Goal: Task Accomplishment & Management: Use online tool/utility

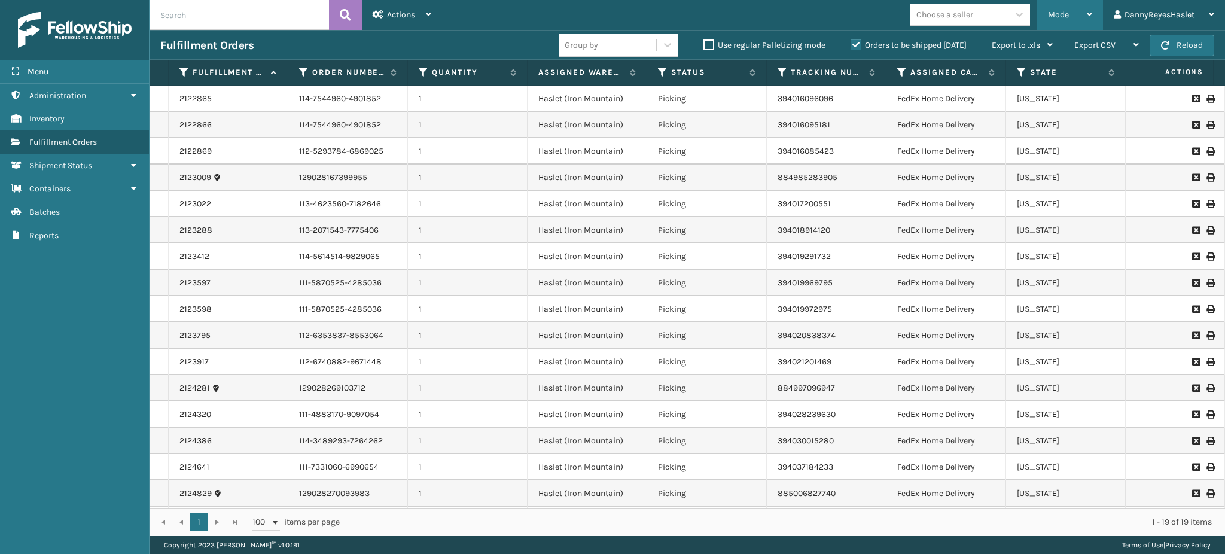
click at [1060, 11] on span "Mode" at bounding box center [1058, 15] width 21 height 10
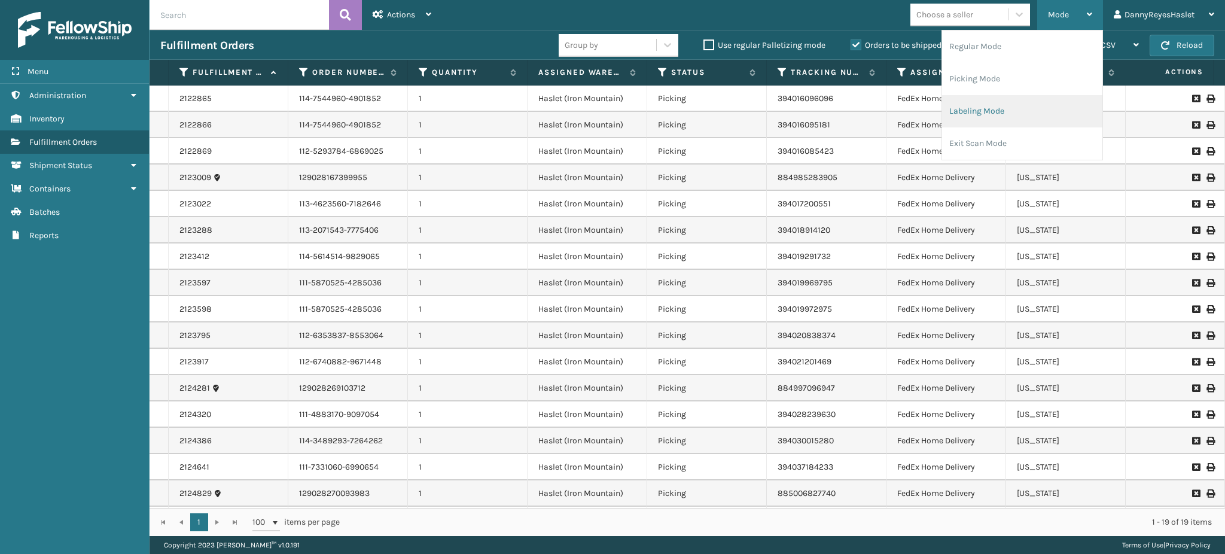
click at [986, 114] on li "Labeling Mode" at bounding box center [1022, 111] width 160 height 32
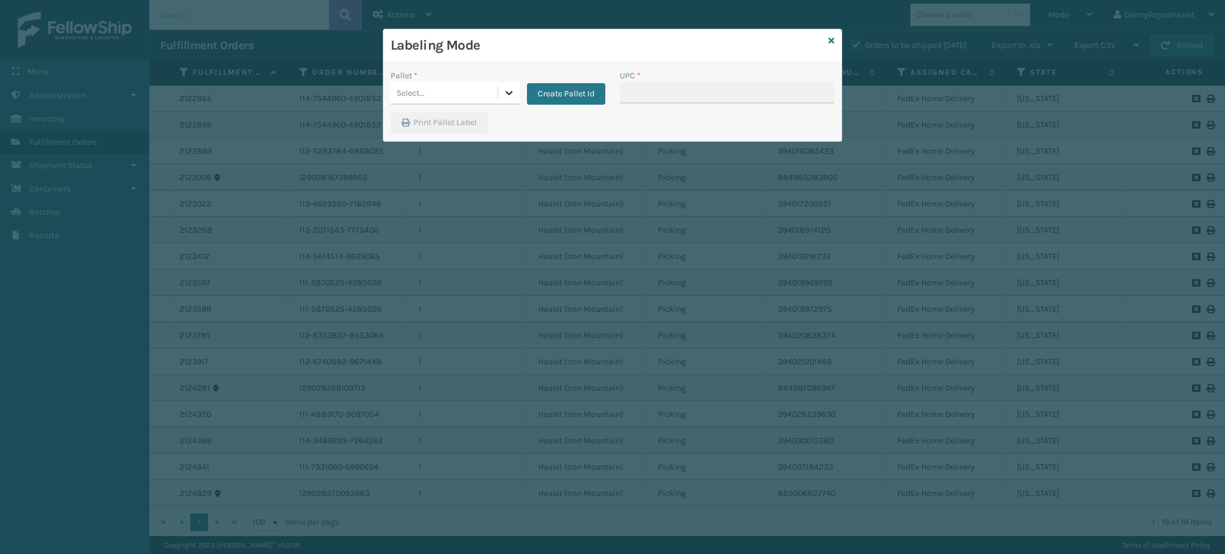
click at [508, 93] on icon at bounding box center [509, 93] width 12 height 12
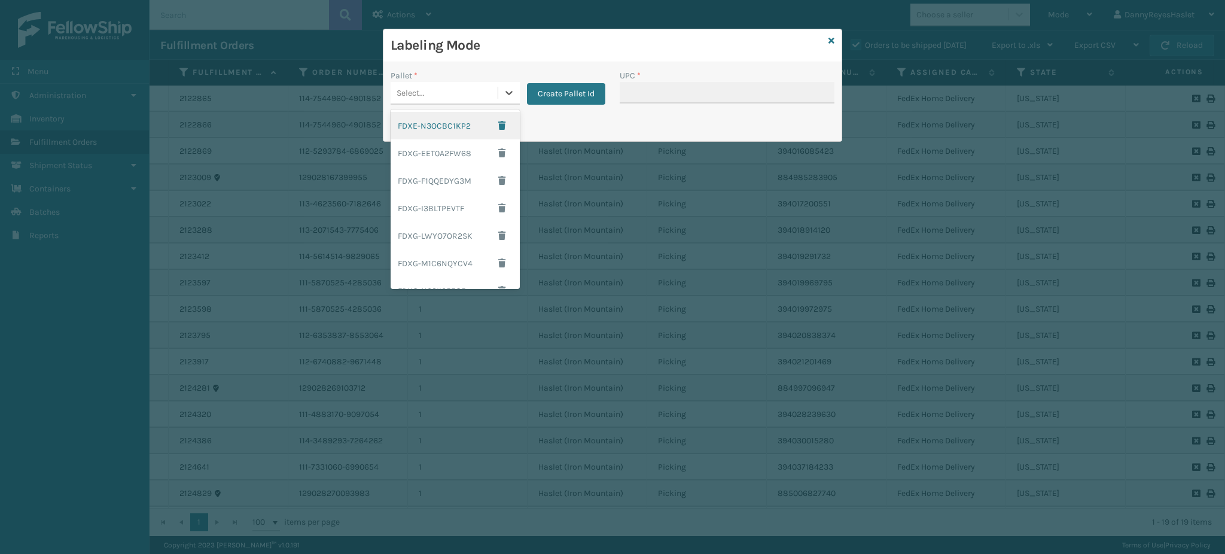
click at [455, 129] on div "FDXE-N3OCBC1KP2" at bounding box center [455, 126] width 129 height 28
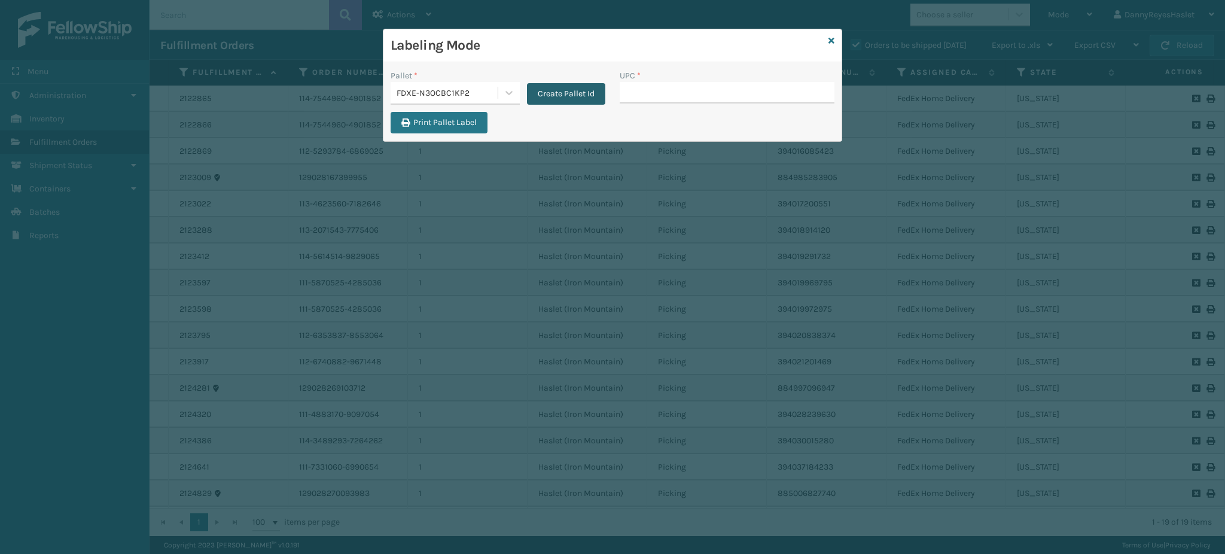
click at [559, 94] on button "Create Pallet Id" at bounding box center [566, 94] width 78 height 22
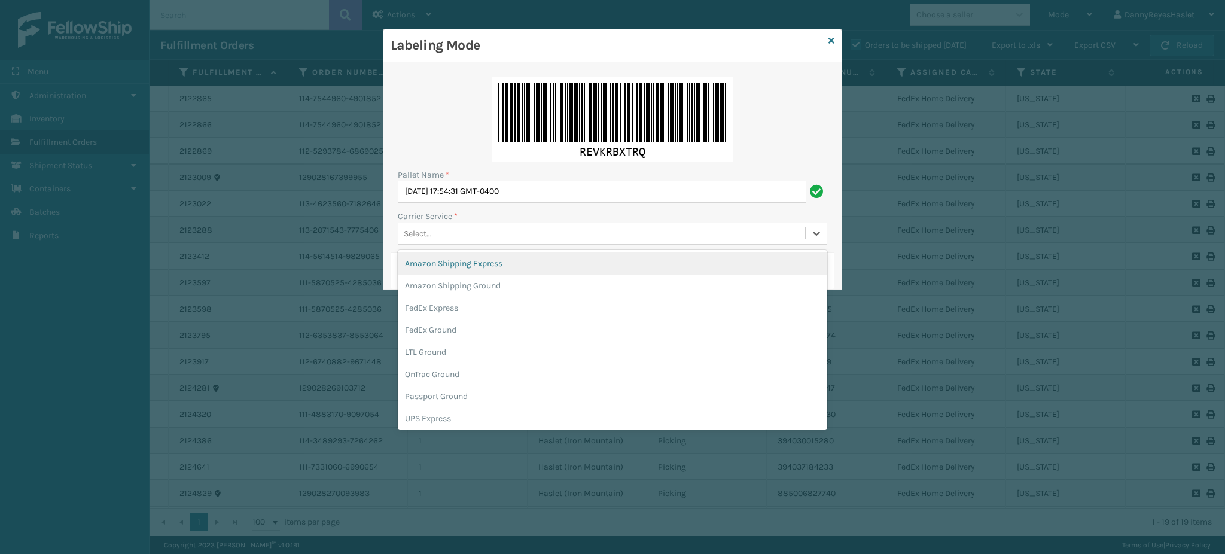
click at [445, 234] on div "Select..." at bounding box center [601, 234] width 407 height 20
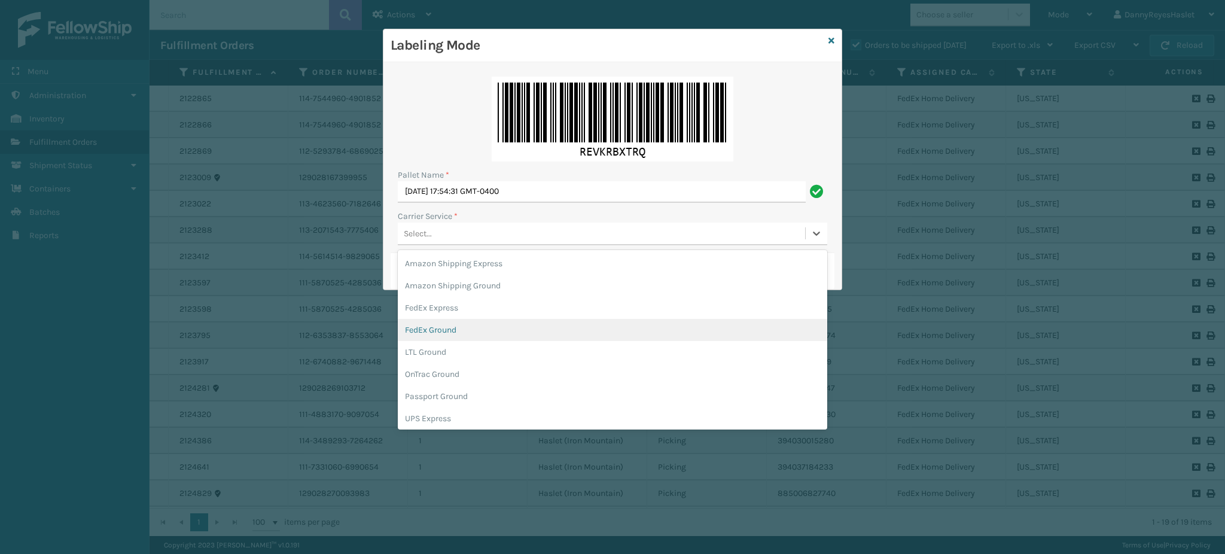
click at [436, 331] on div "FedEx Ground" at bounding box center [612, 330] width 429 height 22
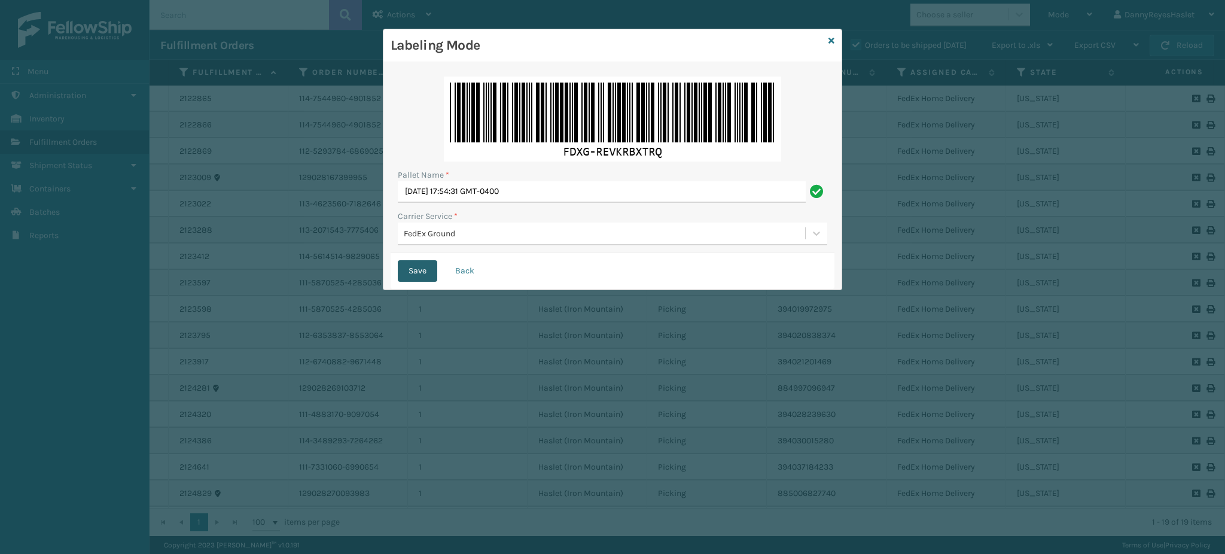
click at [420, 274] on button "Save" at bounding box center [417, 271] width 39 height 22
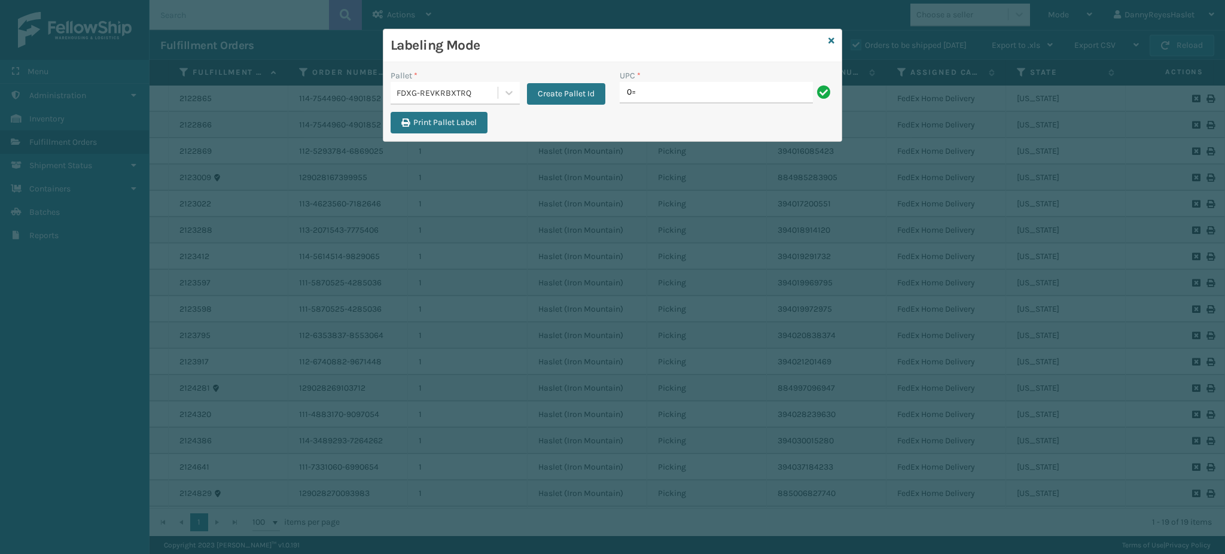
type input "0"
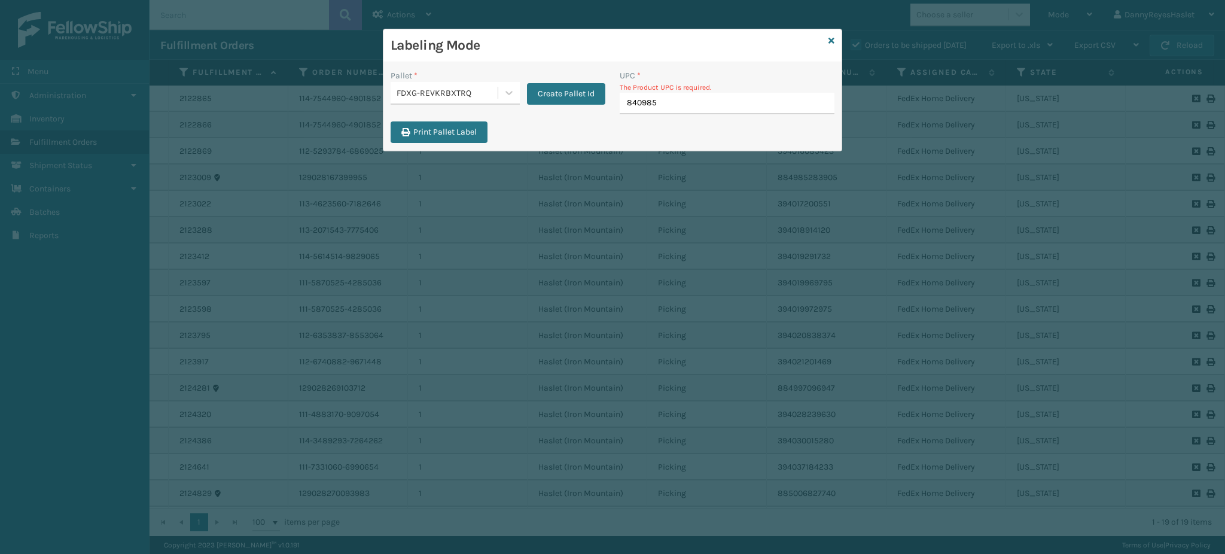
type input "8409851"
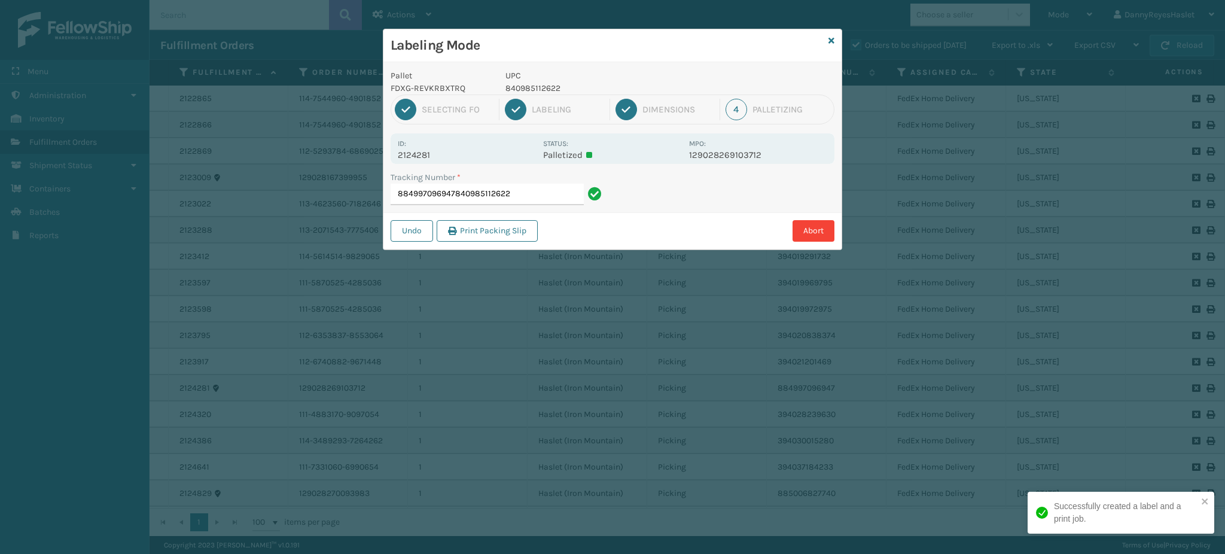
type input "884997096947840985112622"
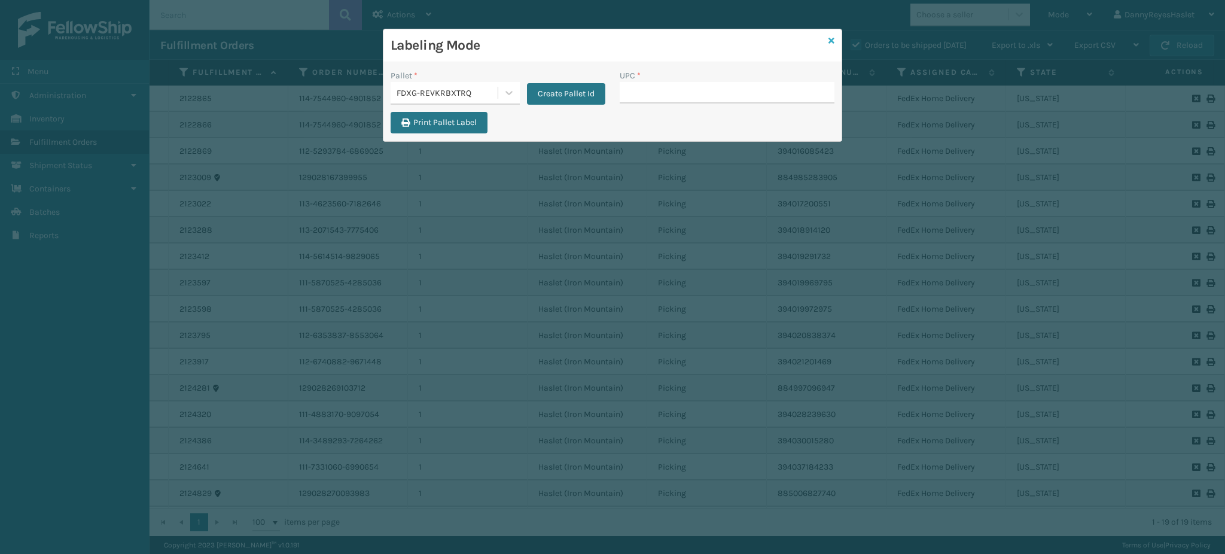
click at [831, 37] on icon at bounding box center [831, 40] width 6 height 8
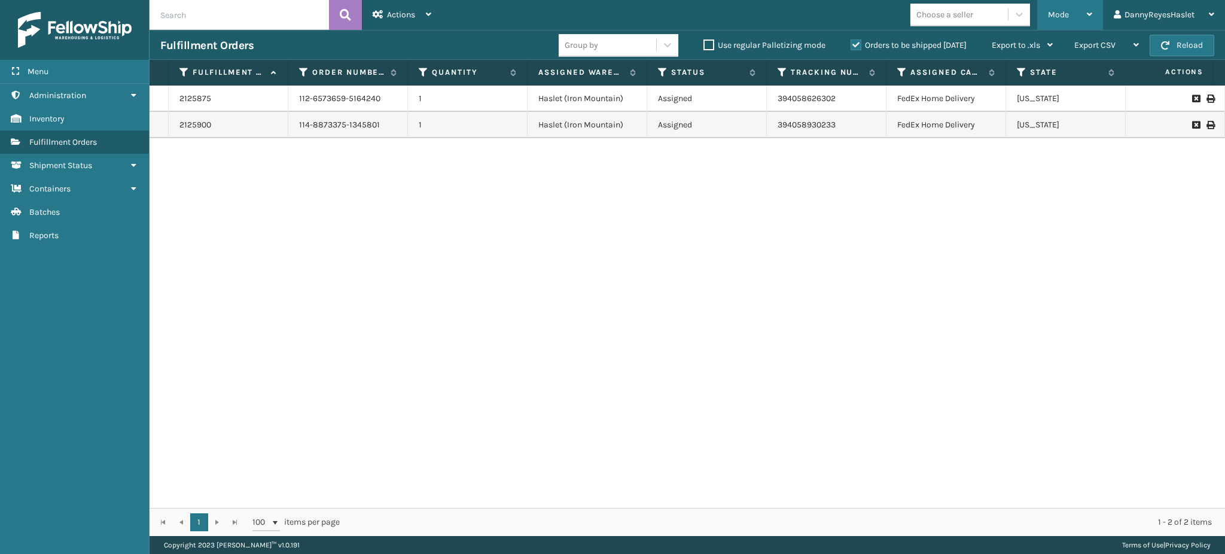
click at [1074, 5] on div "Mode" at bounding box center [1070, 15] width 44 height 30
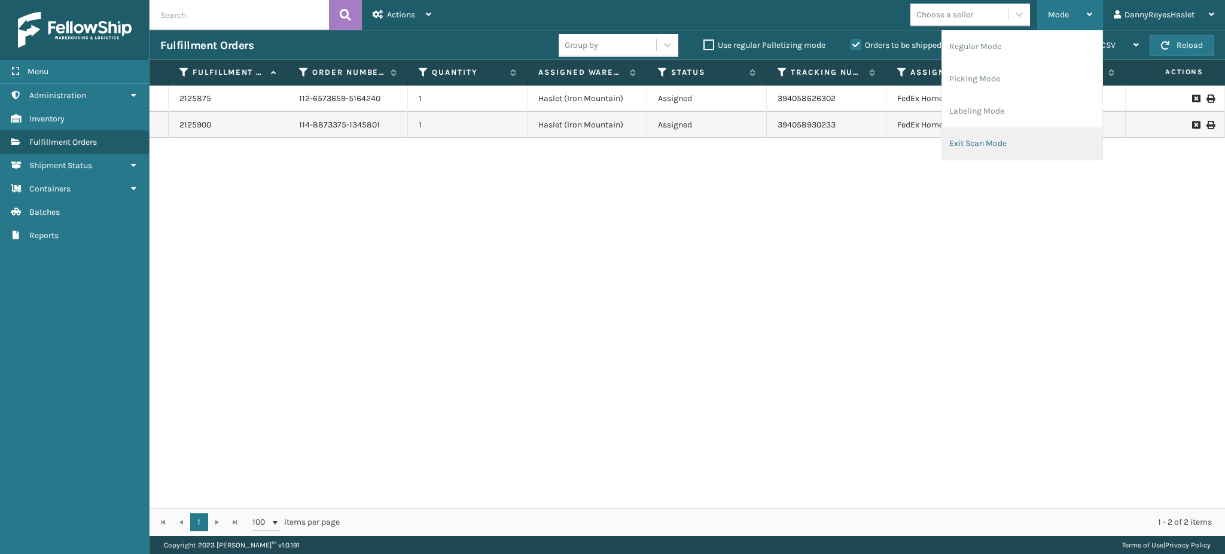
click at [1002, 132] on li "Exit Scan Mode" at bounding box center [1022, 143] width 160 height 32
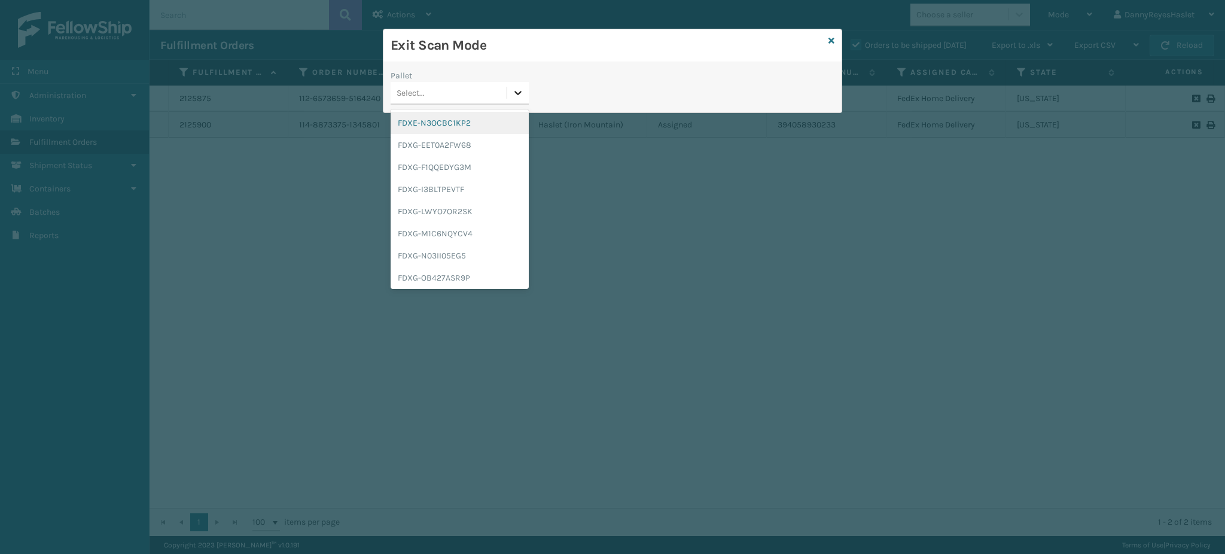
click at [523, 90] on icon at bounding box center [518, 93] width 12 height 12
click at [479, 119] on div "FDXE-N3OCBC1KP2" at bounding box center [460, 123] width 138 height 22
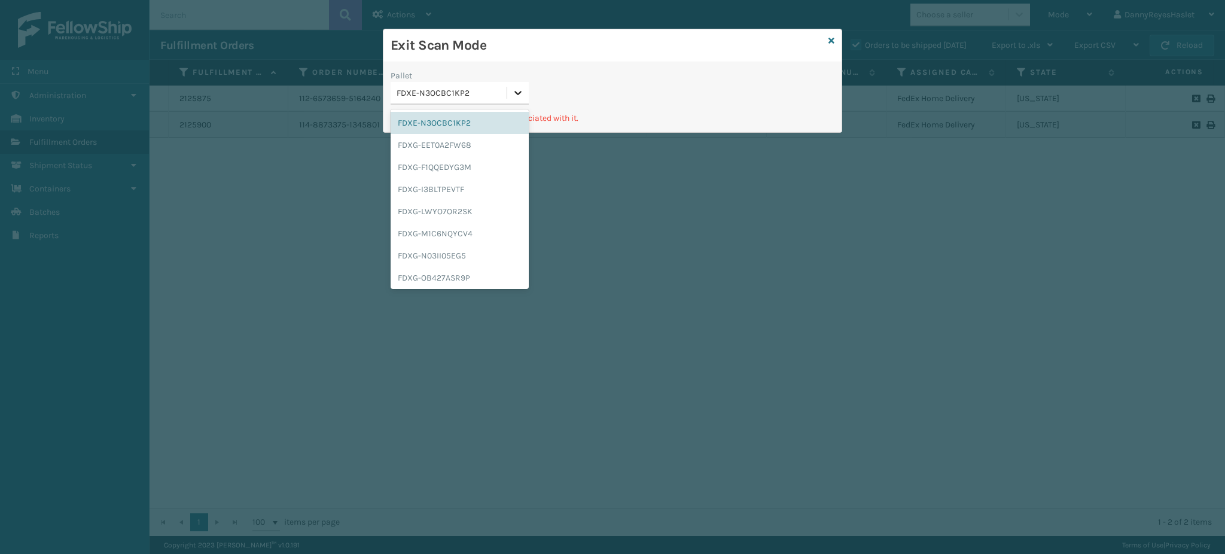
click at [516, 93] on icon at bounding box center [518, 93] width 7 height 4
click at [472, 143] on div "FDXG-EET0A2FW68" at bounding box center [460, 145] width 138 height 22
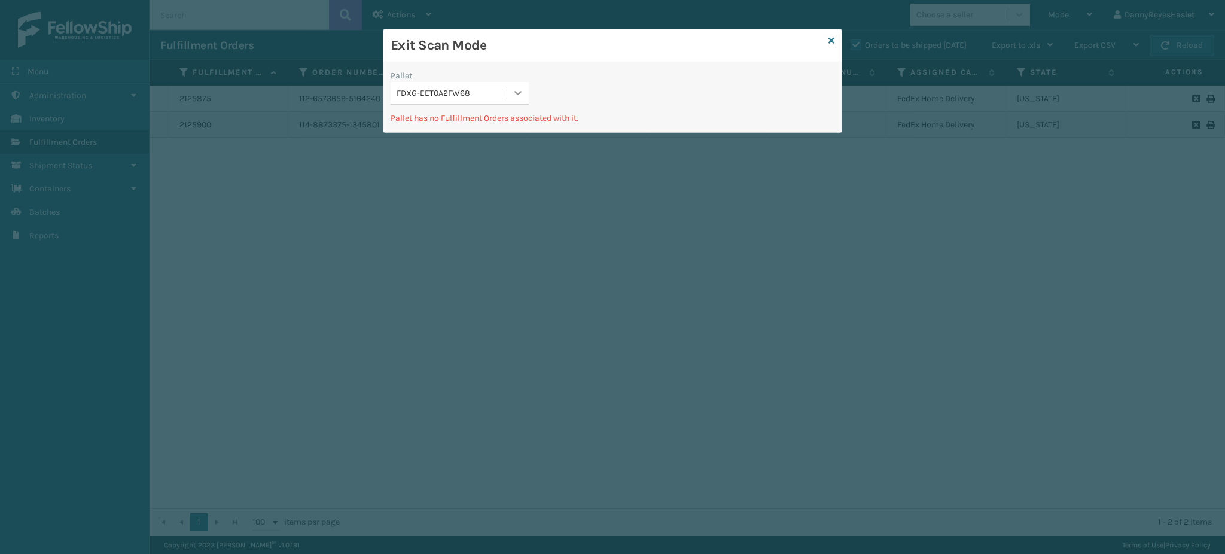
click at [518, 92] on icon at bounding box center [518, 93] width 12 height 12
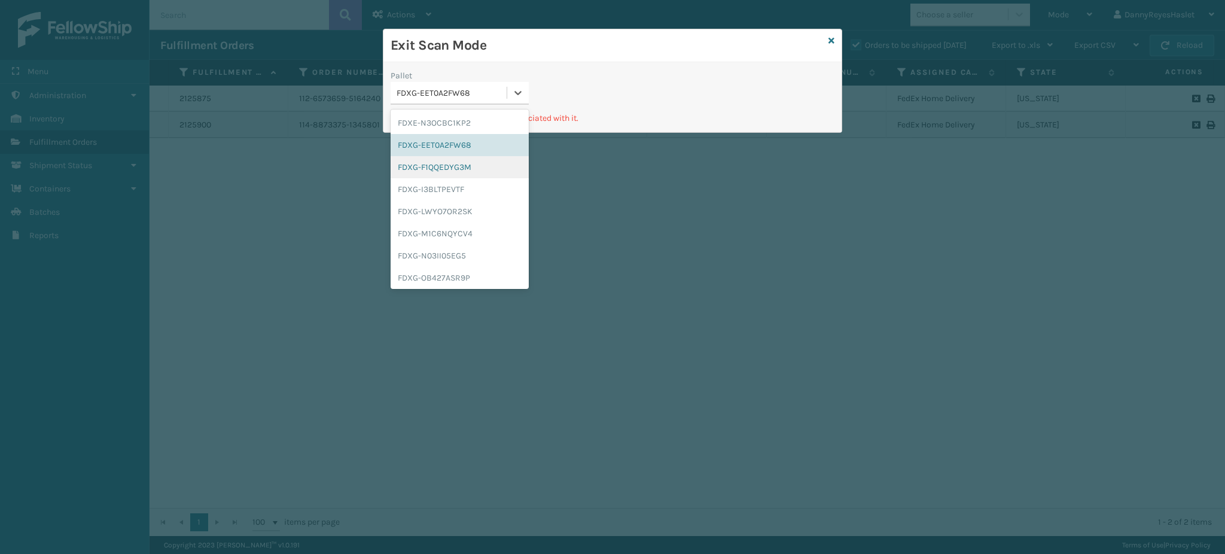
click at [462, 164] on div "FDXG-F1QQEDYG3M" at bounding box center [460, 167] width 138 height 22
click at [517, 98] on icon at bounding box center [518, 93] width 12 height 12
click at [443, 124] on div "FDXE-N3OCBC1KP2" at bounding box center [460, 123] width 138 height 22
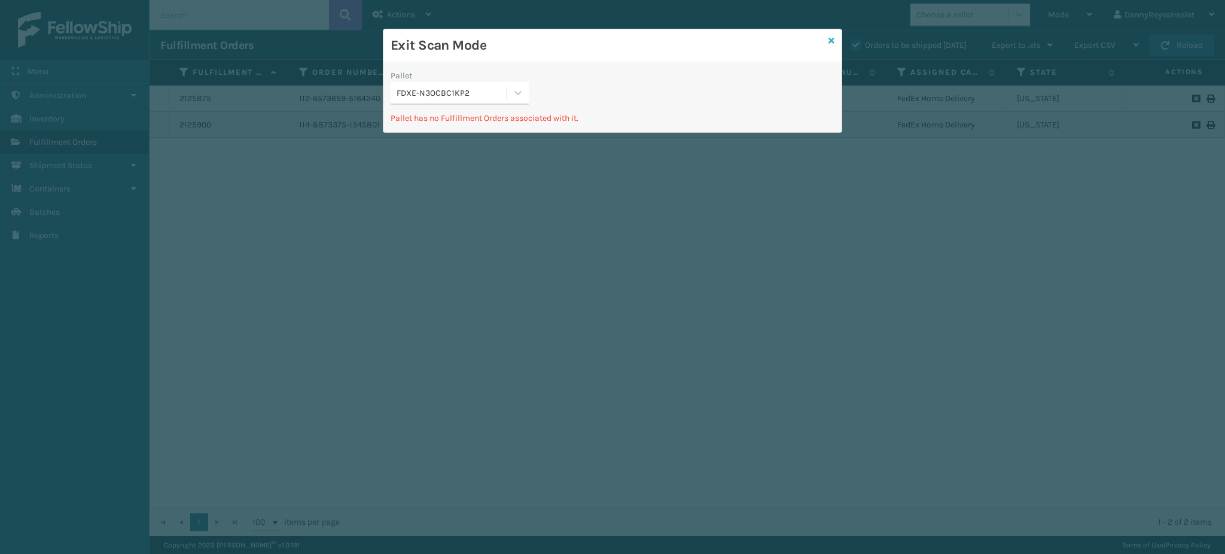
click at [831, 39] on icon at bounding box center [831, 40] width 6 height 8
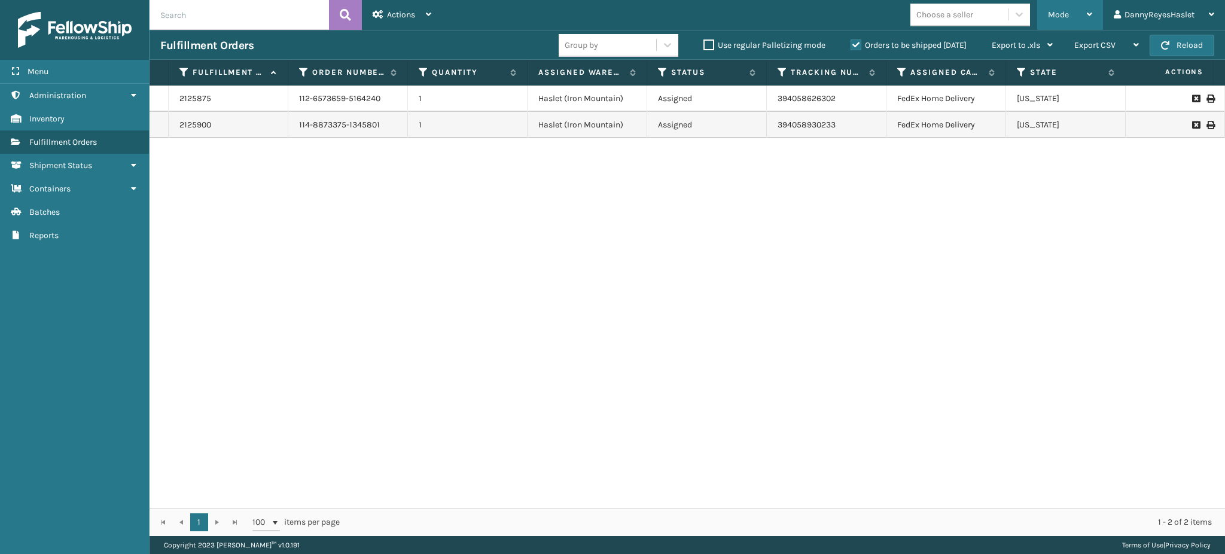
click at [1068, 8] on div "Mode" at bounding box center [1070, 15] width 44 height 30
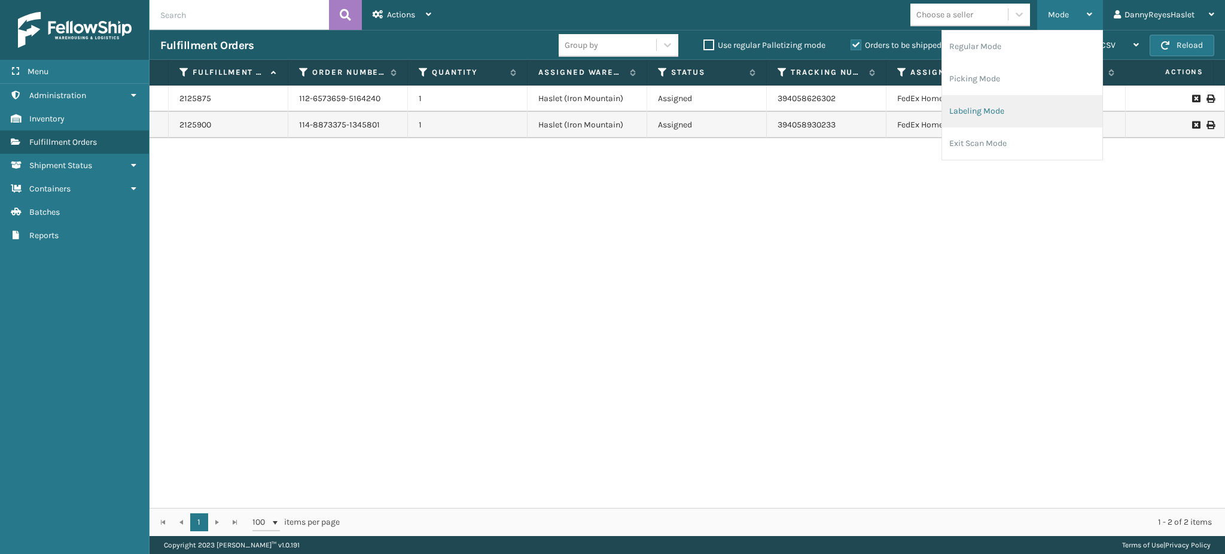
click at [1031, 106] on li "Labeling Mode" at bounding box center [1022, 111] width 160 height 32
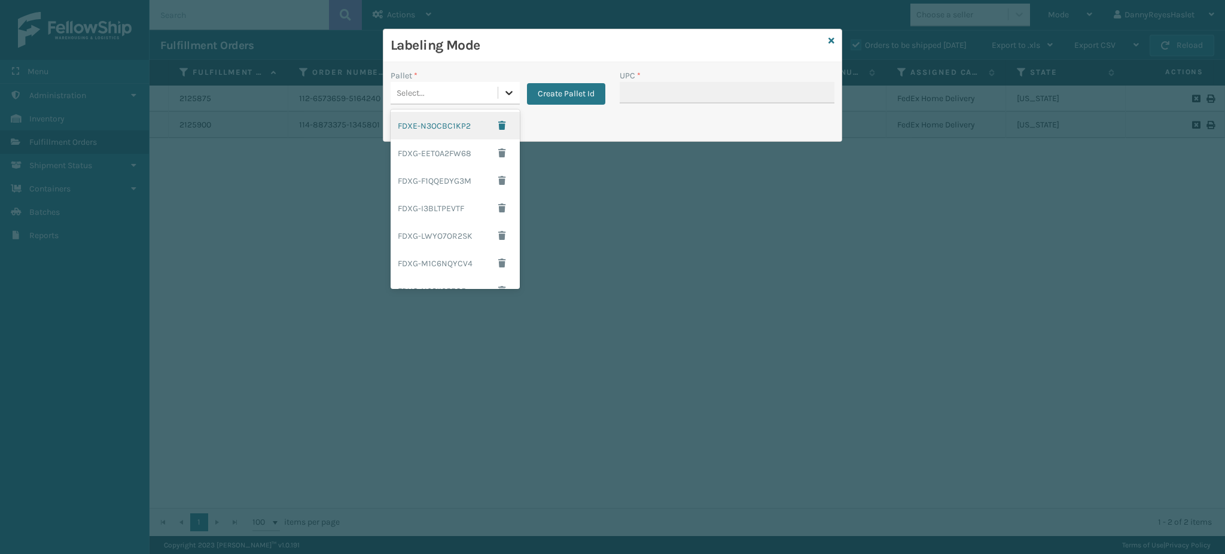
click at [507, 93] on icon at bounding box center [508, 93] width 7 height 4
click at [829, 39] on icon at bounding box center [831, 40] width 6 height 8
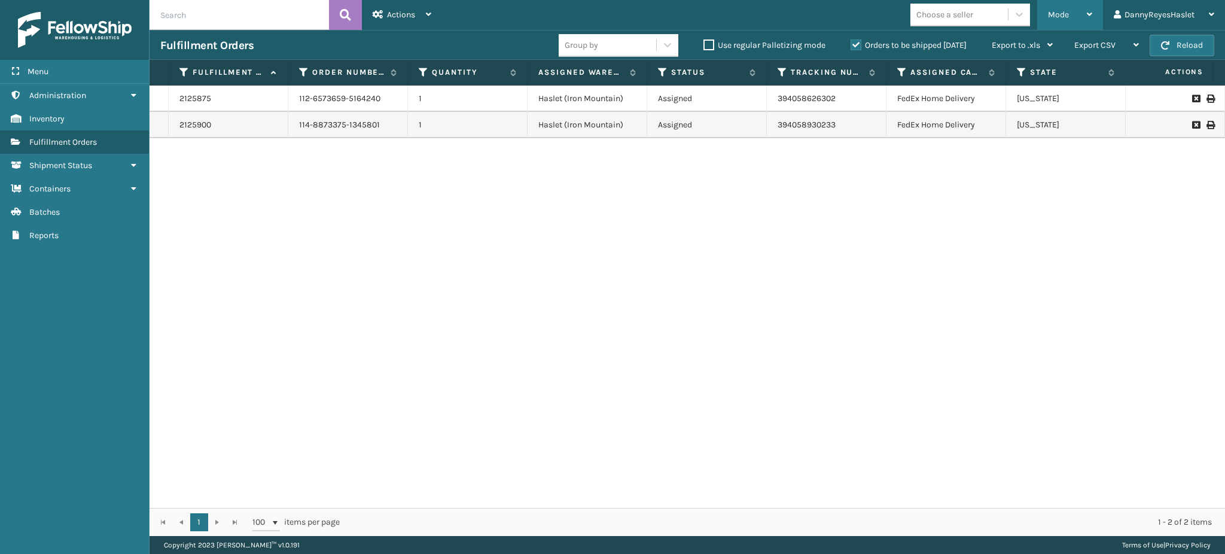
click at [1062, 14] on span "Mode" at bounding box center [1058, 15] width 21 height 10
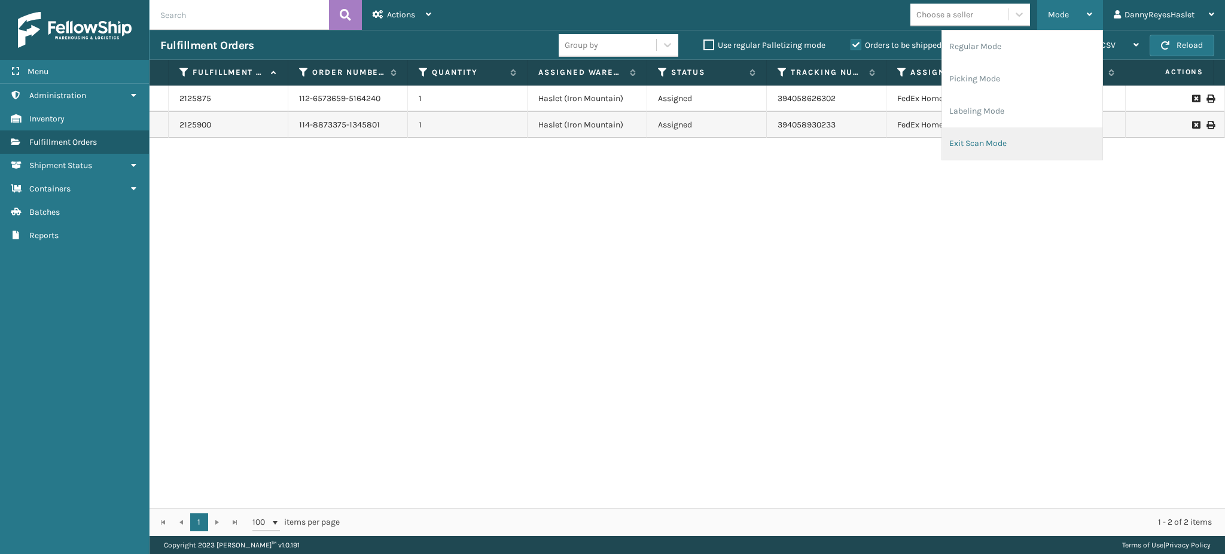
click at [988, 144] on li "Exit Scan Mode" at bounding box center [1022, 143] width 160 height 32
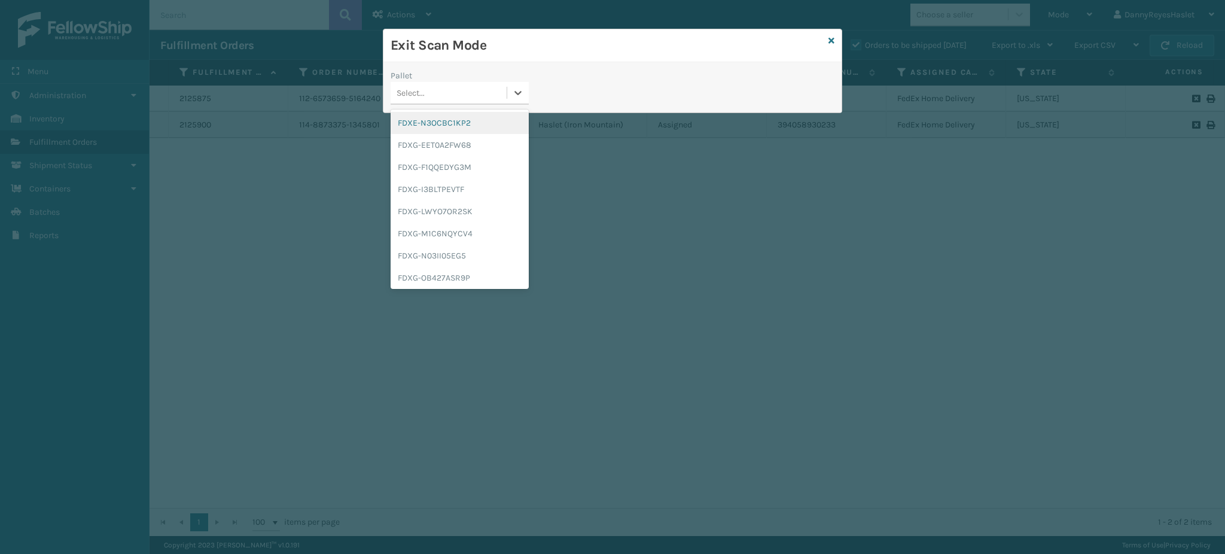
click at [467, 100] on div "Select..." at bounding box center [449, 93] width 116 height 20
click at [476, 223] on div "FDXG-REVKRBXTRQ" at bounding box center [460, 220] width 138 height 22
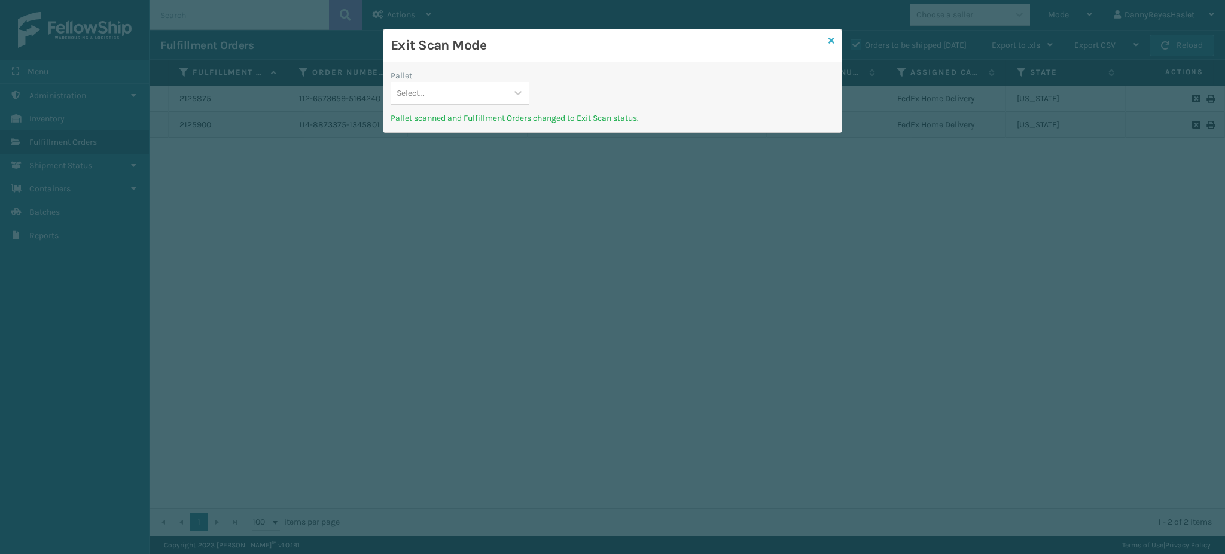
click at [833, 41] on icon at bounding box center [831, 40] width 6 height 8
